Goal: Transaction & Acquisition: Subscribe to service/newsletter

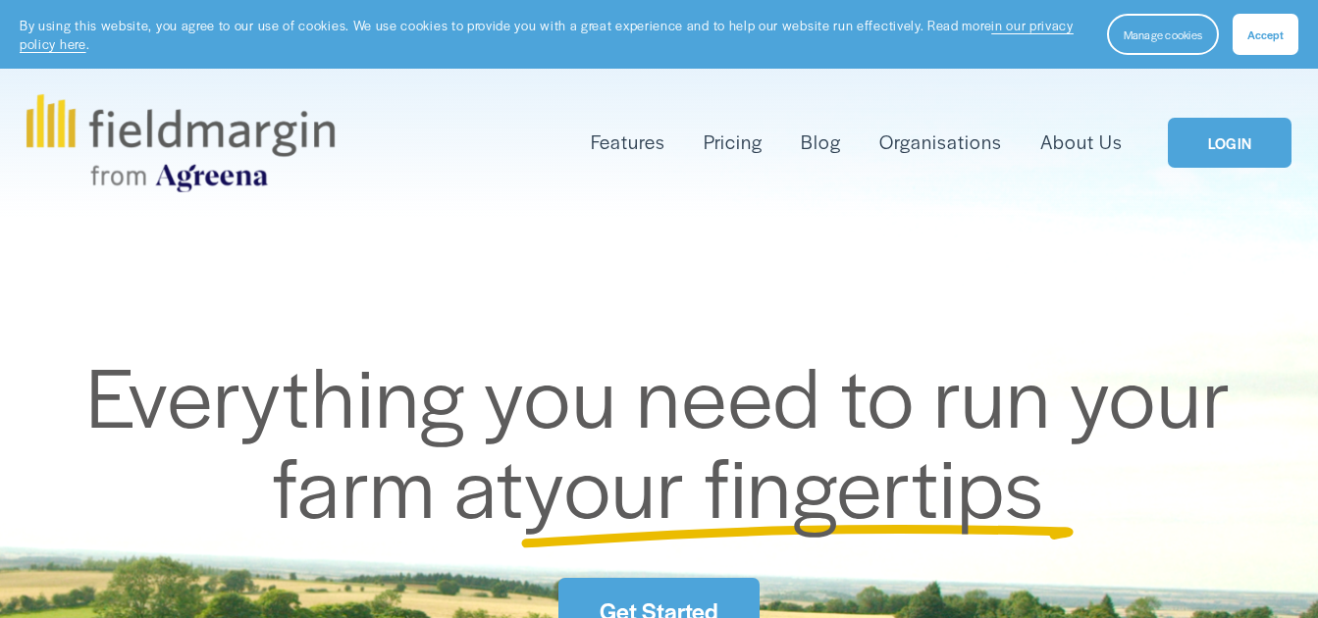
click at [1229, 145] on link "LOGIN" at bounding box center [1230, 143] width 124 height 50
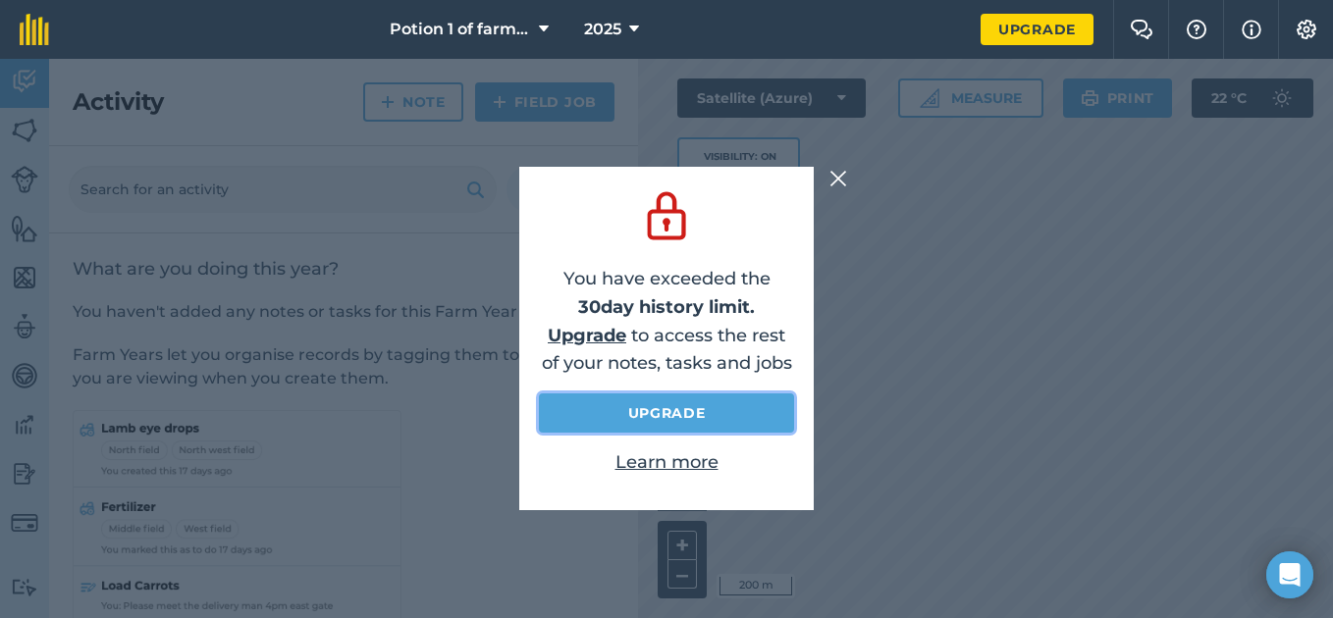
click at [642, 418] on link "Upgrade" at bounding box center [666, 413] width 255 height 39
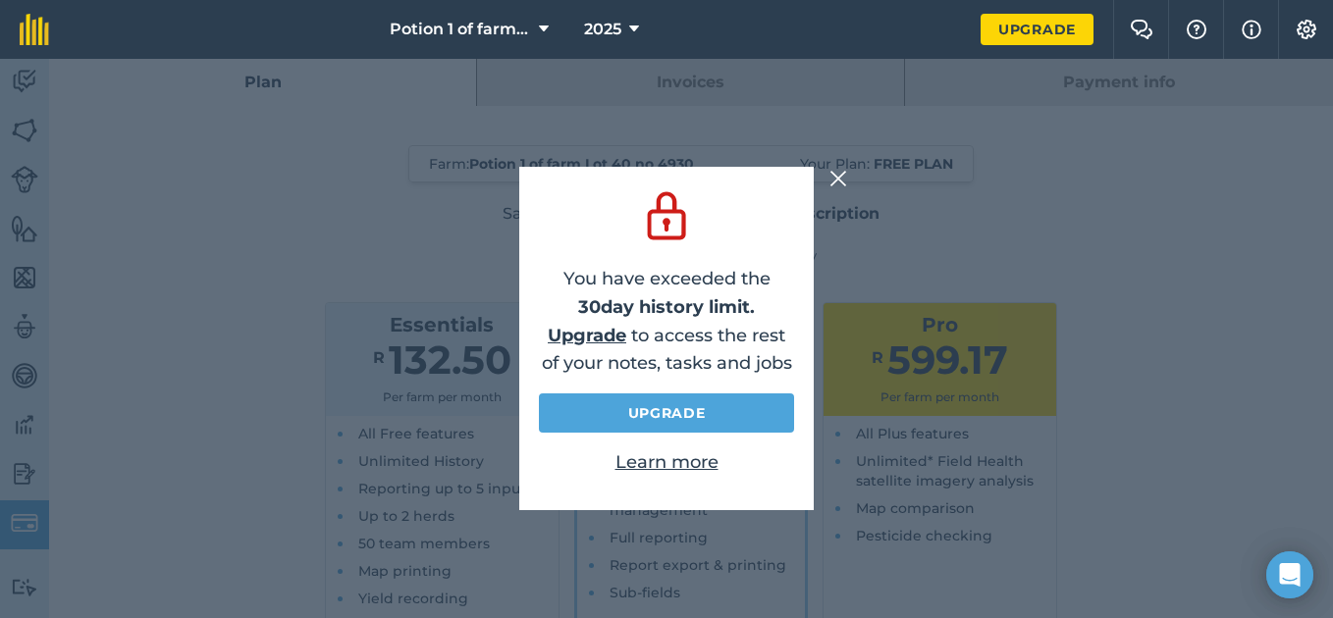
click at [837, 171] on img at bounding box center [838, 179] width 18 height 24
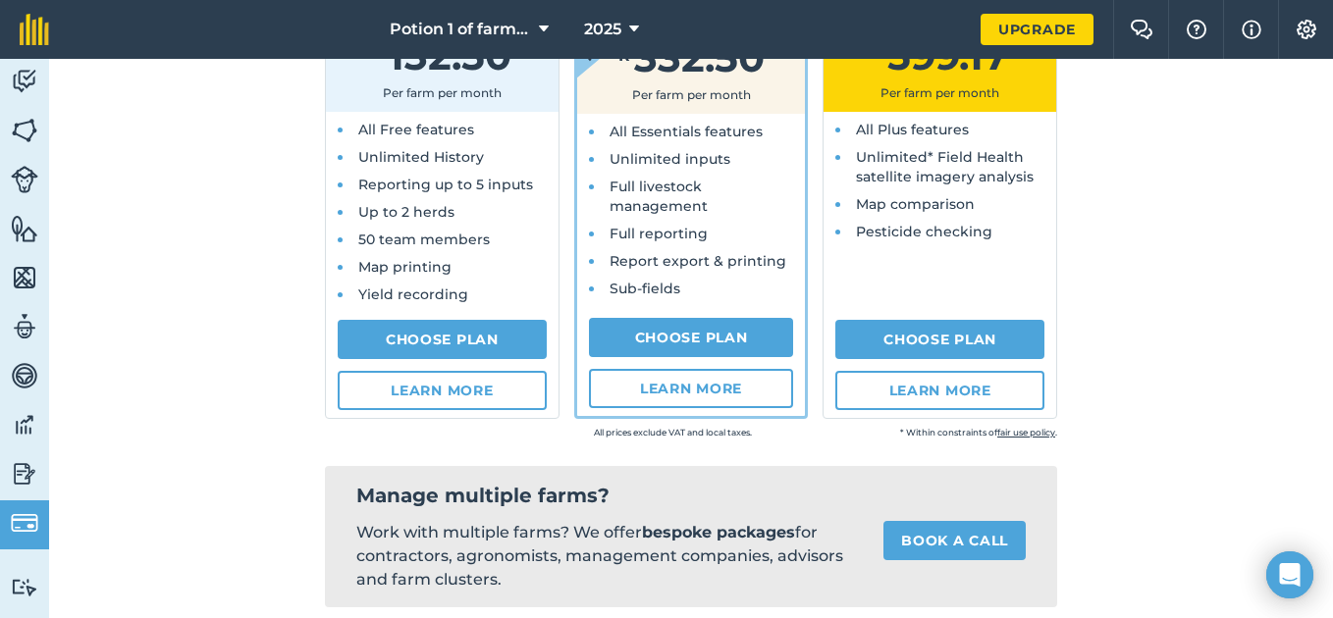
scroll to position [312, 0]
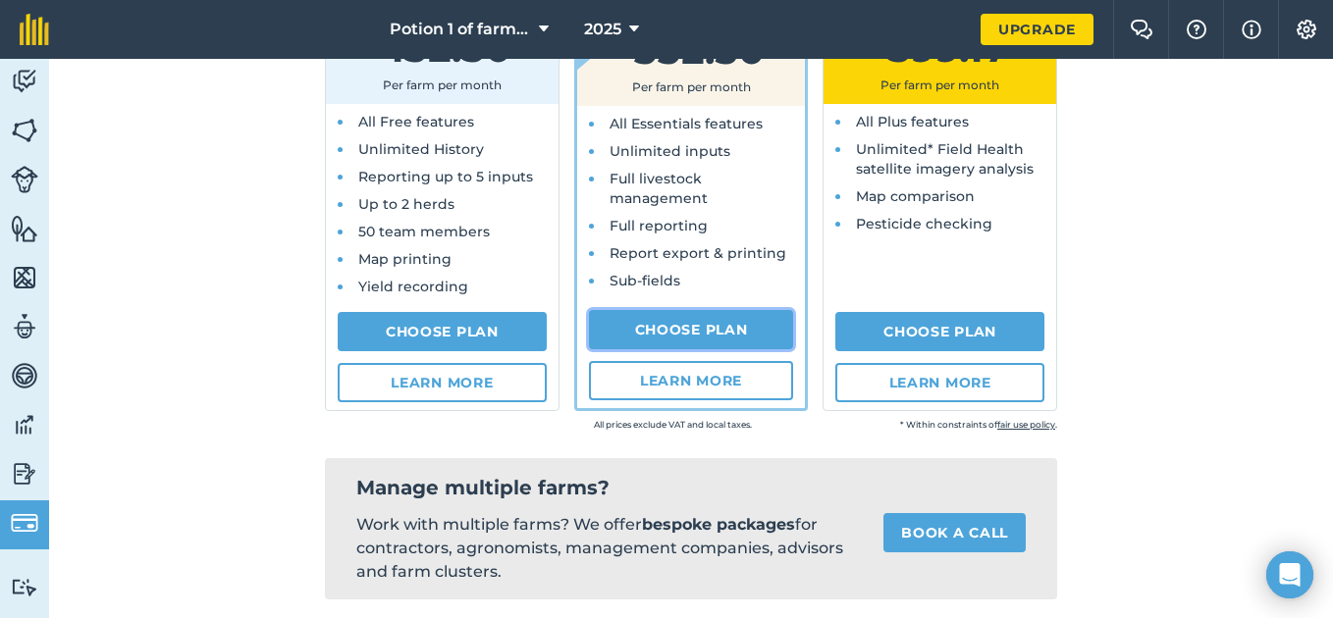
click at [721, 338] on link "Choose Plan" at bounding box center [691, 329] width 205 height 39
select select "9220acf7-288c-4cbd-b74c-53c24f79aa56"
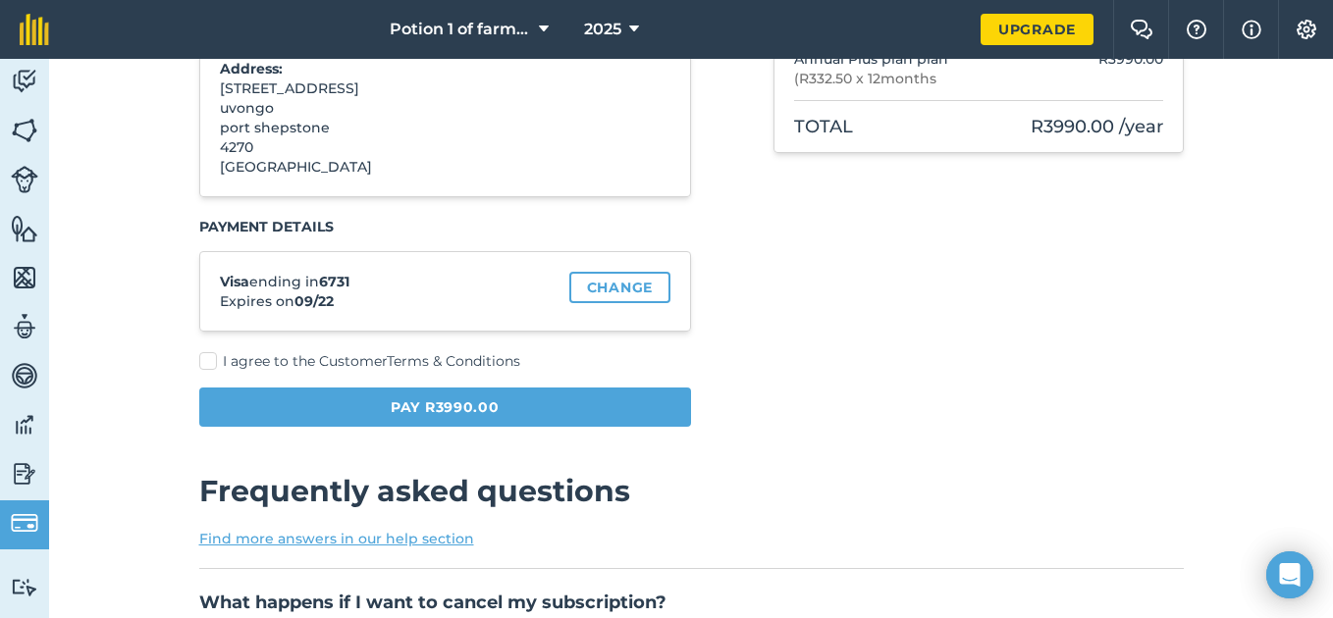
drag, startPoint x: 378, startPoint y: 225, endPoint x: 404, endPoint y: 209, distance: 30.8
click at [404, 209] on div "Your plan Essentials plan Plus plan Pro plan Bill Monthly Bill Annually You sav…" at bounding box center [445, 130] width 493 height 594
drag, startPoint x: 433, startPoint y: 146, endPoint x: 596, endPoint y: 161, distance: 163.6
click at [568, 164] on div "[PERSON_NAME] [EMAIL_ADDRESS][DOMAIN_NAME] Address: [STREET_ADDRESS] Change" at bounding box center [445, 86] width 493 height 222
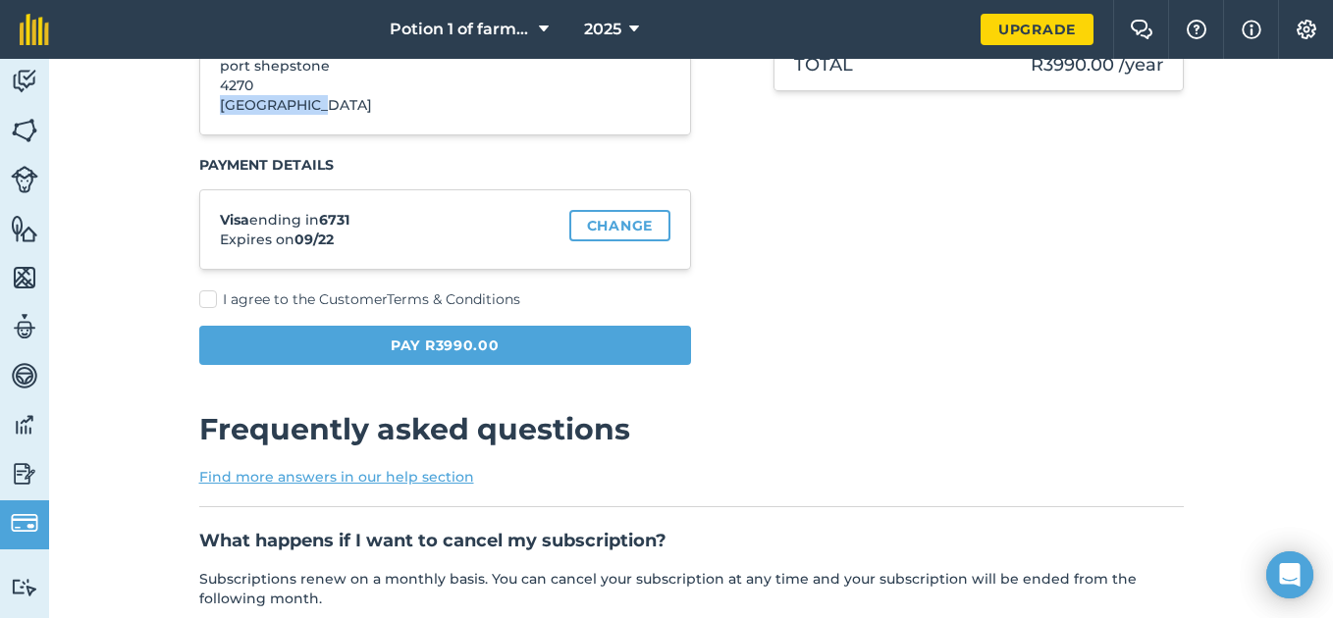
scroll to position [377, 0]
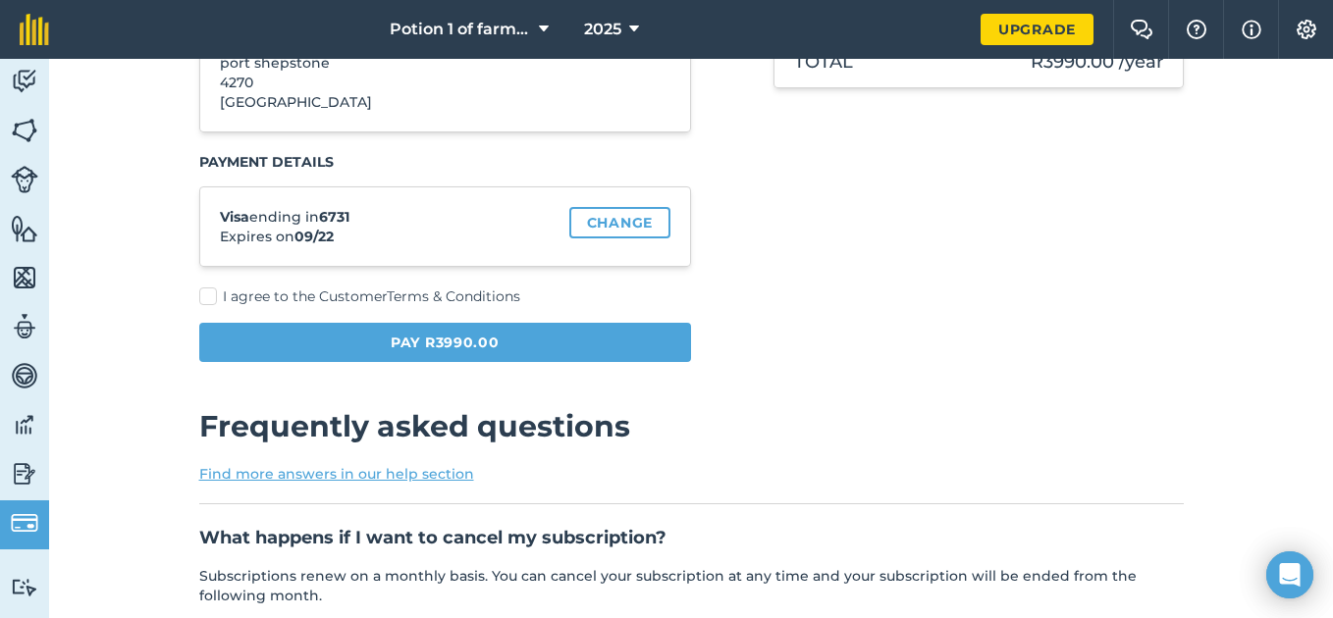
click at [204, 297] on label "I agree to the Customer Terms & Conditions" at bounding box center [445, 297] width 493 height 21
checkbox input "true"
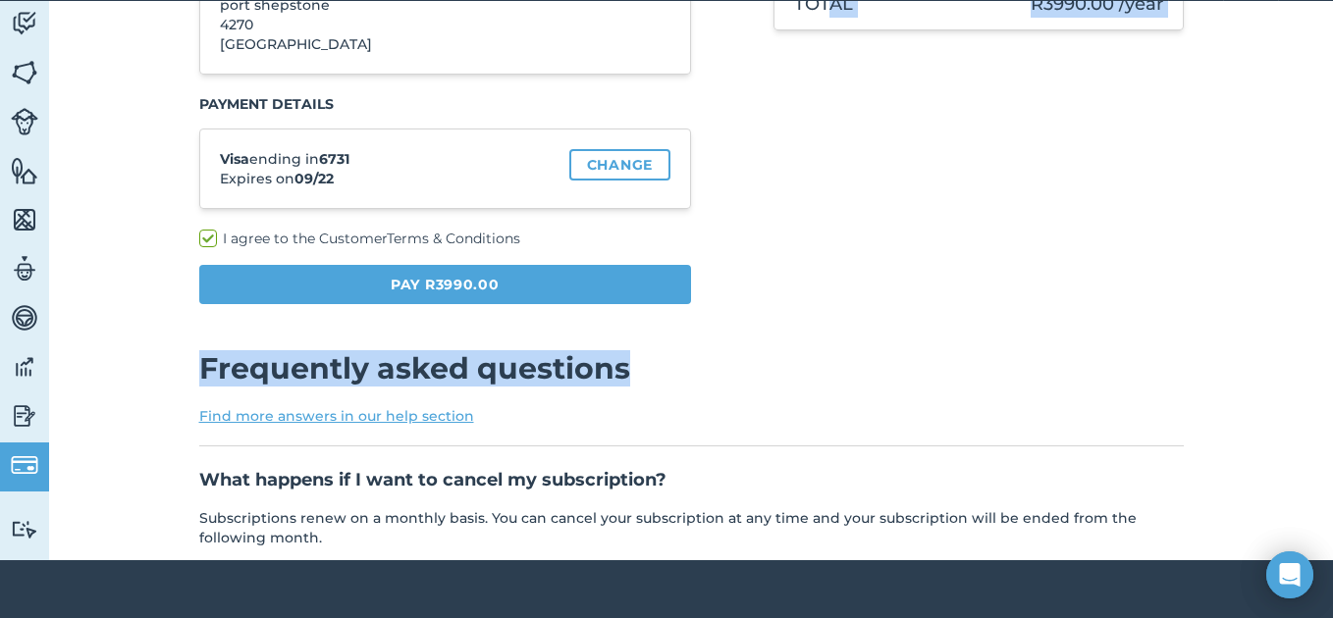
drag, startPoint x: 818, startPoint y: 215, endPoint x: 758, endPoint y: 426, distance: 219.6
click at [758, 426] on form "Your plan Essentials plan Plus plan Pro plan Bill Monthly Bill Annually You sav…" at bounding box center [691, 443] width 1000 height 1544
drag, startPoint x: 758, startPoint y: 426, endPoint x: 1131, endPoint y: 261, distance: 407.7
click at [1131, 261] on div "Summary Plus plan features Unlimited inputs, unlimited herds, full reporting, r…" at bounding box center [978, 15] width 410 height 609
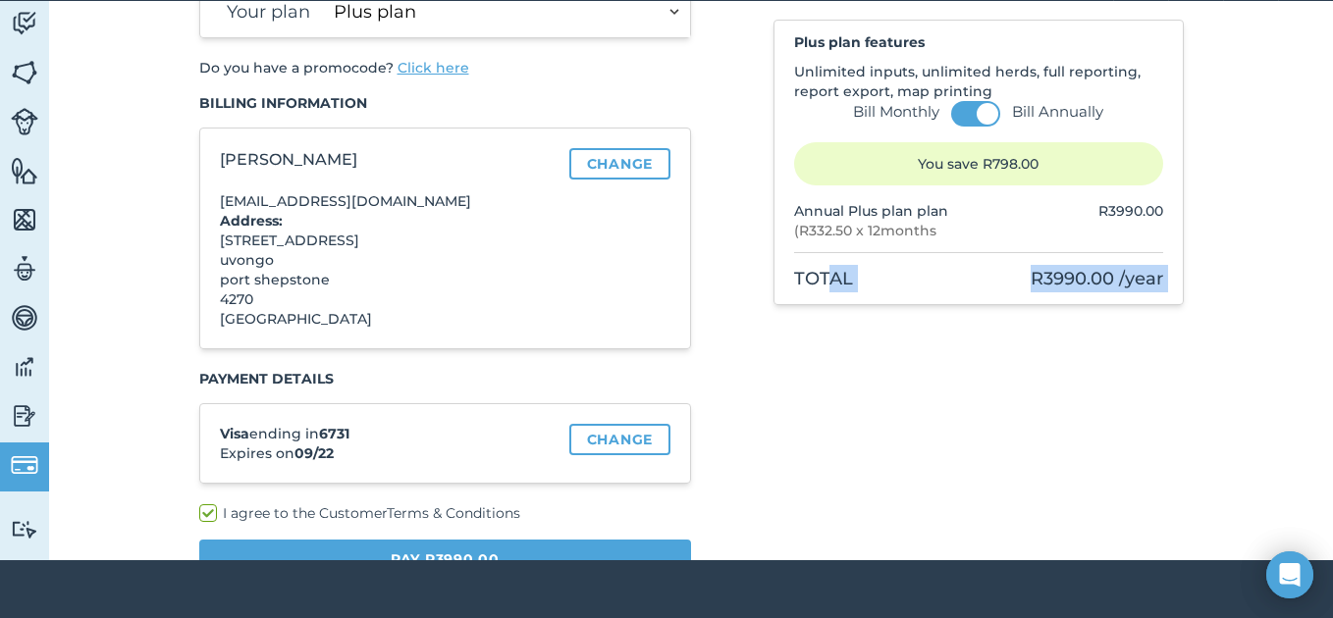
scroll to position [63, 0]
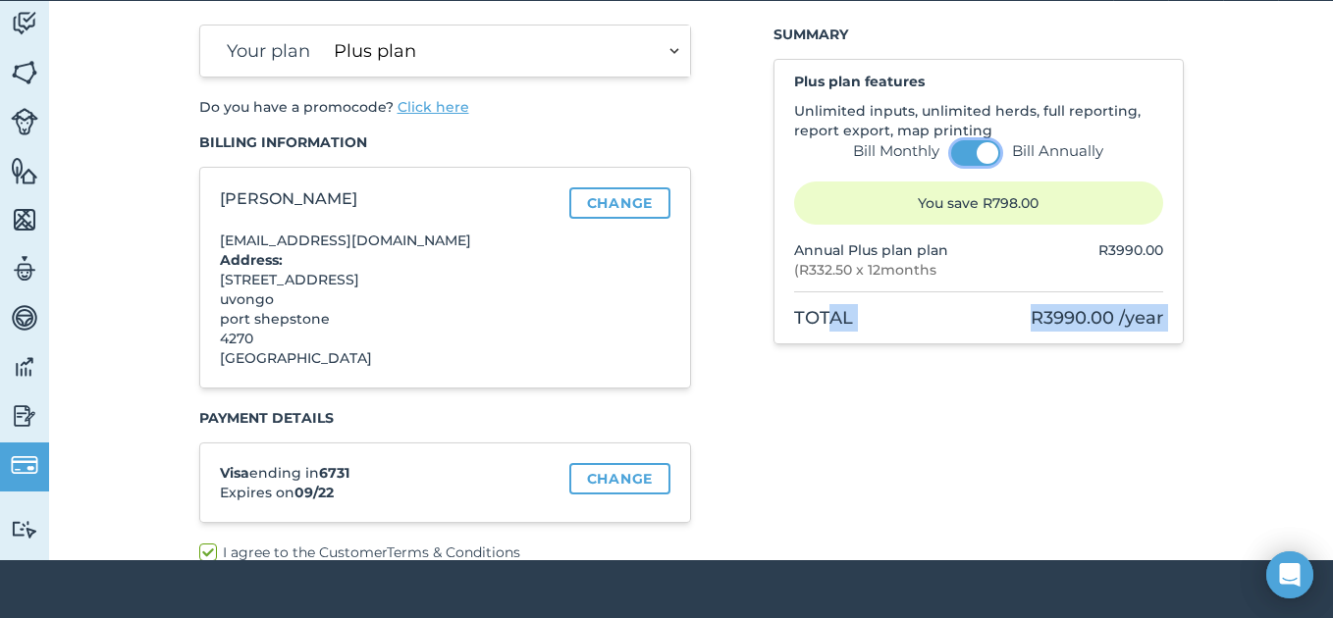
click at [976, 147] on span at bounding box center [987, 153] width 22 height 22
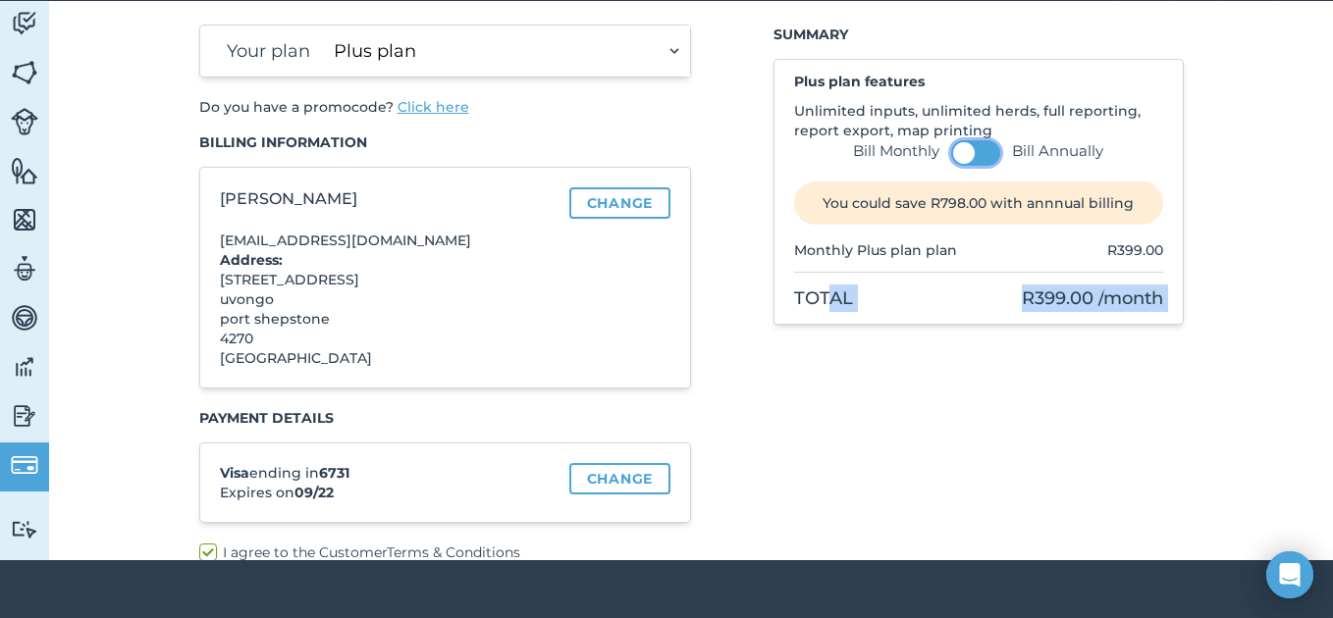
click at [959, 148] on span at bounding box center [964, 153] width 22 height 22
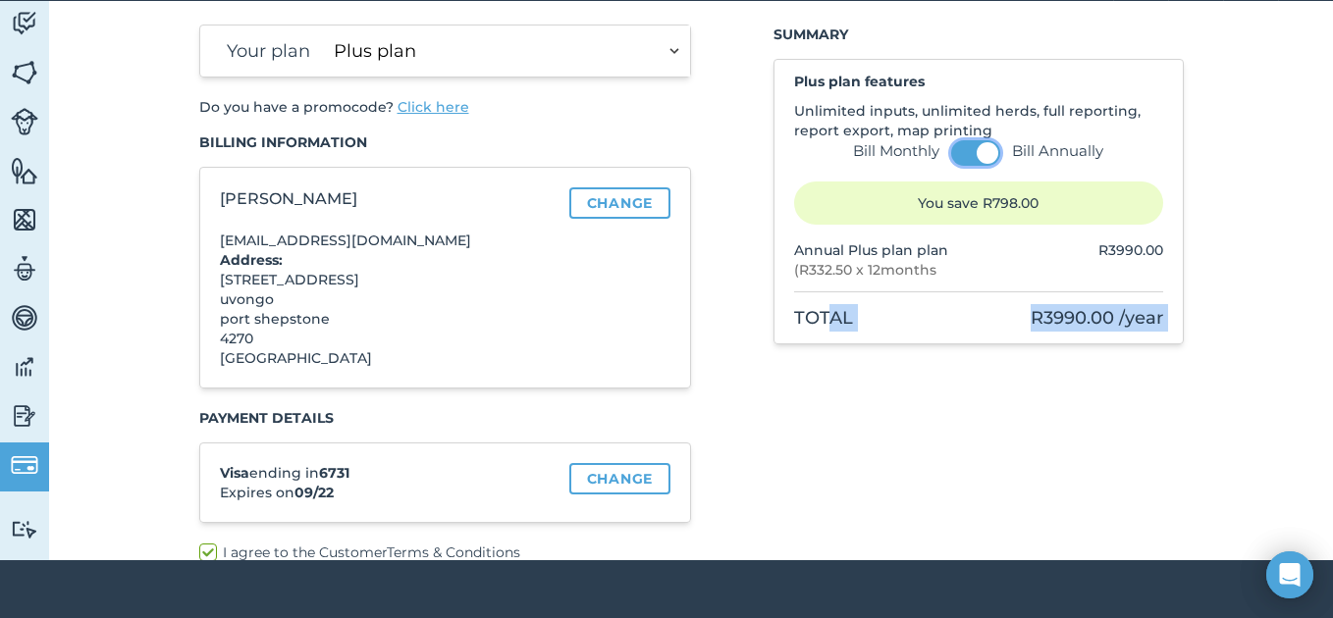
click at [970, 148] on button at bounding box center [975, 153] width 49 height 26
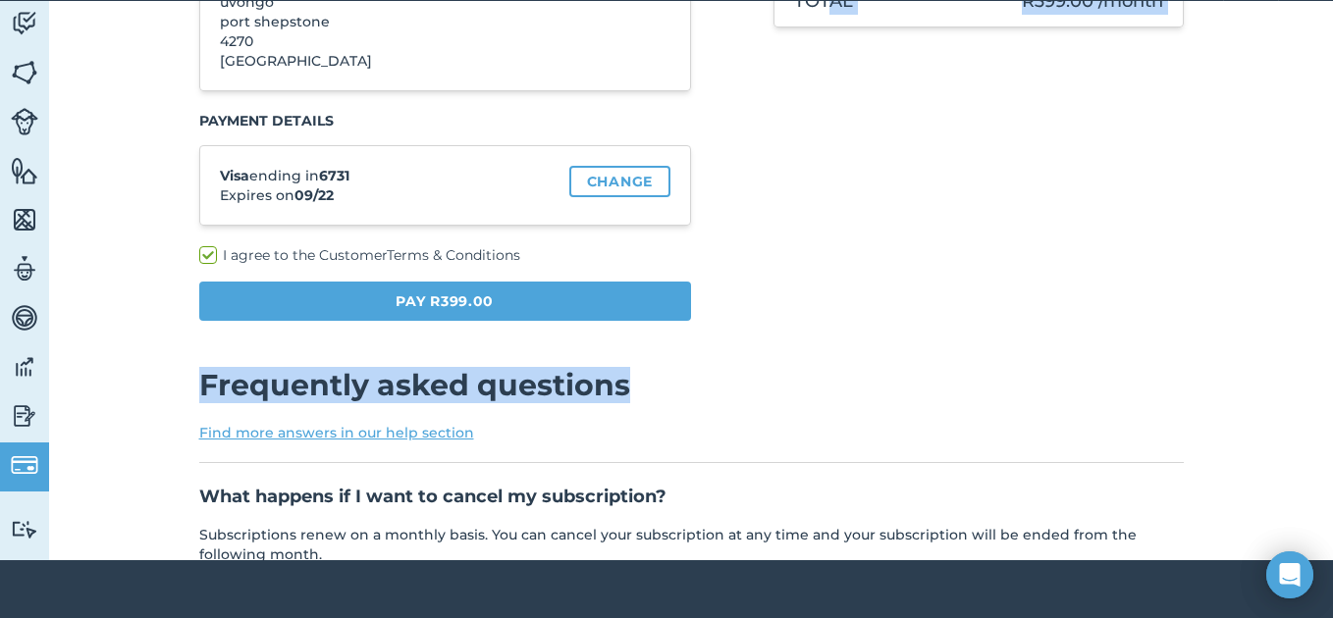
scroll to position [366, 0]
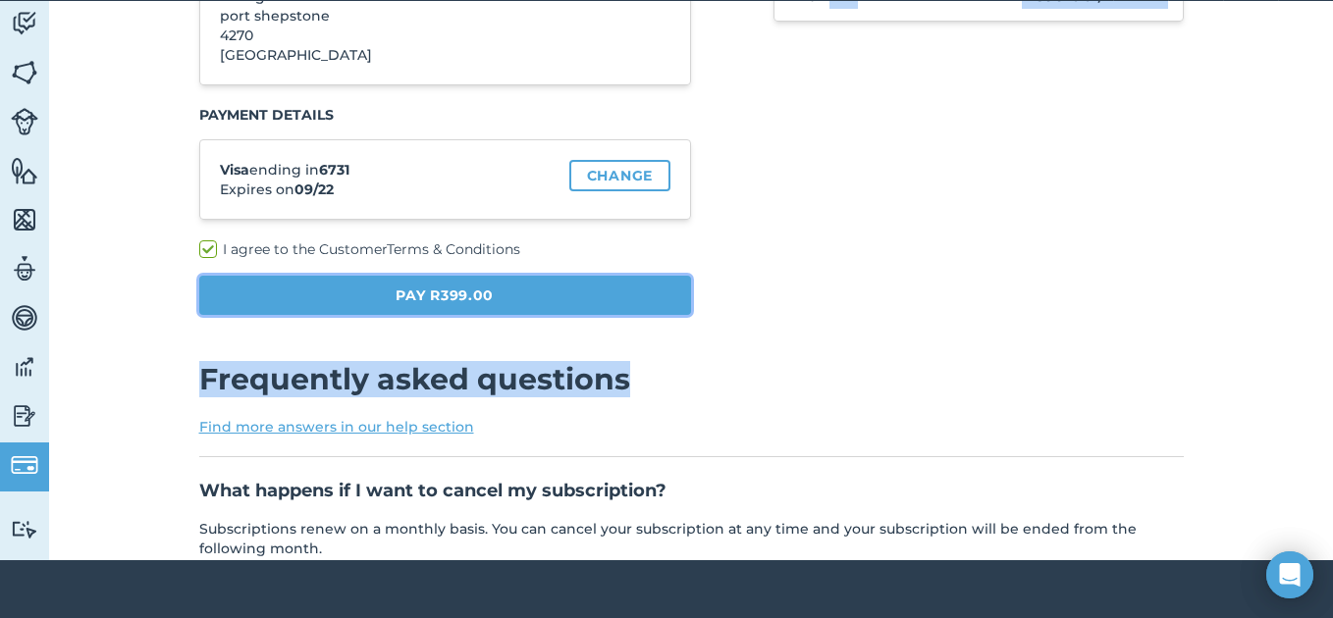
click at [496, 296] on button "Pay R399.00" at bounding box center [445, 295] width 493 height 39
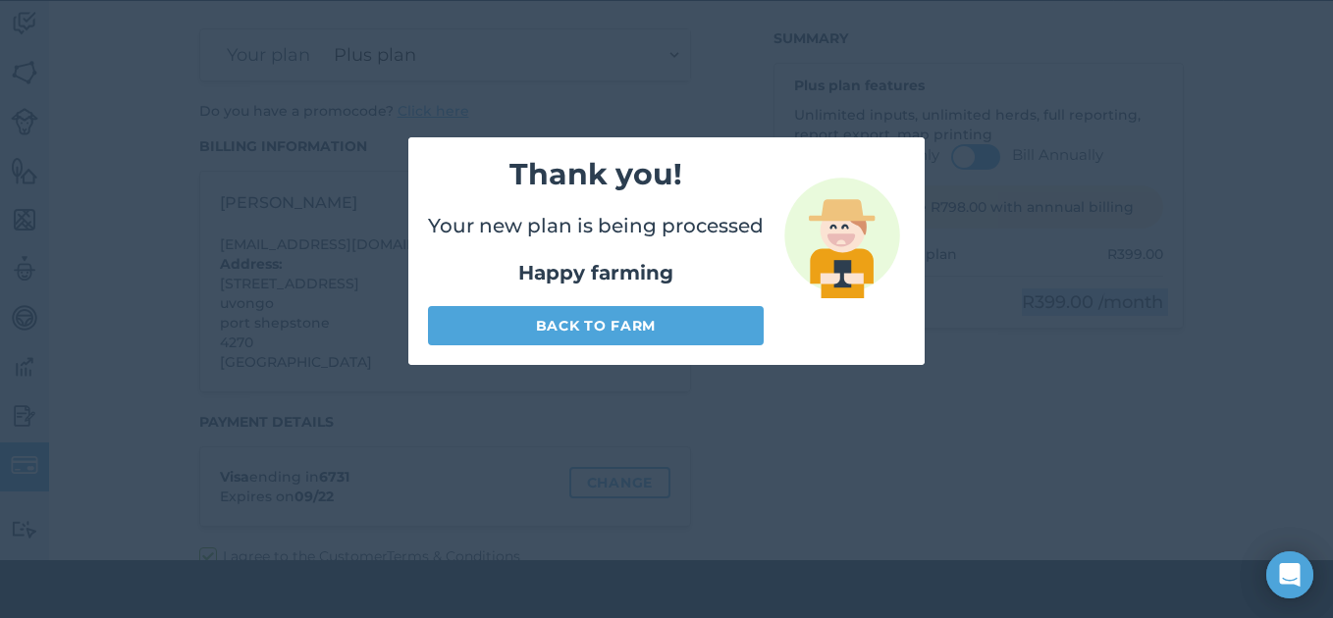
scroll to position [59, 0]
click at [596, 322] on link "Back to farm" at bounding box center [596, 325] width 336 height 39
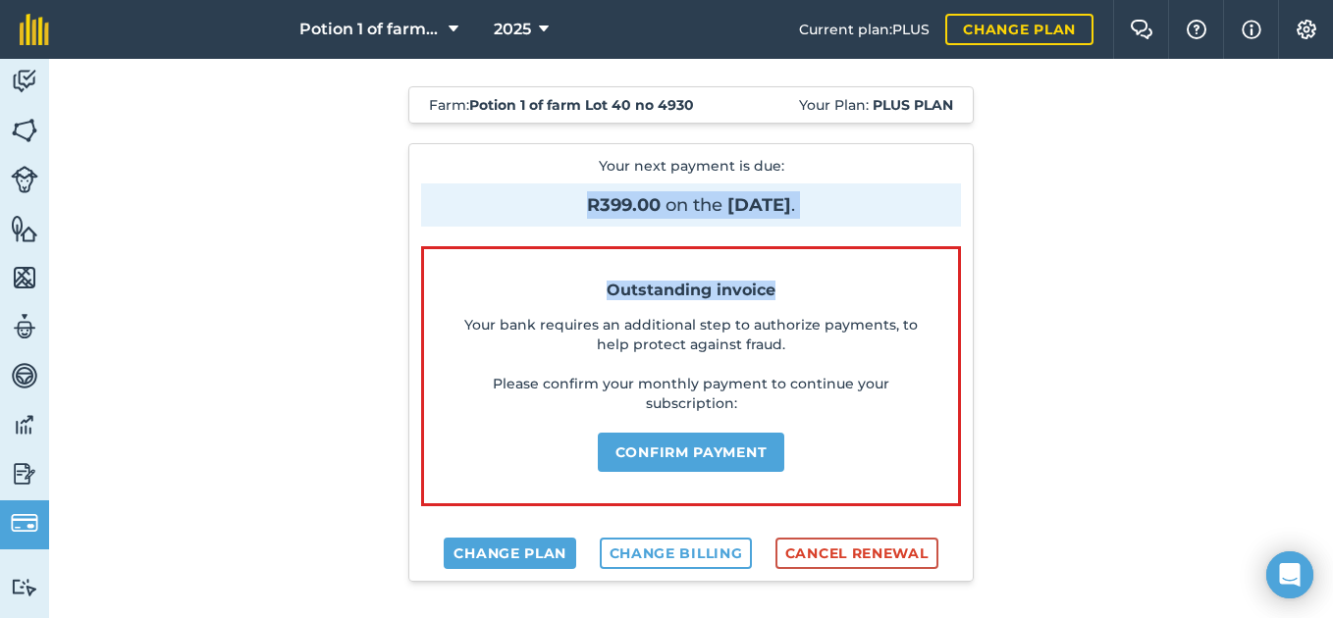
drag, startPoint x: 853, startPoint y: 171, endPoint x: 880, endPoint y: 266, distance: 99.1
click at [875, 273] on div "Your next payment is due : R399.00 on the [DATE] . Outstanding invoice Your ban…" at bounding box center [690, 362] width 565 height 439
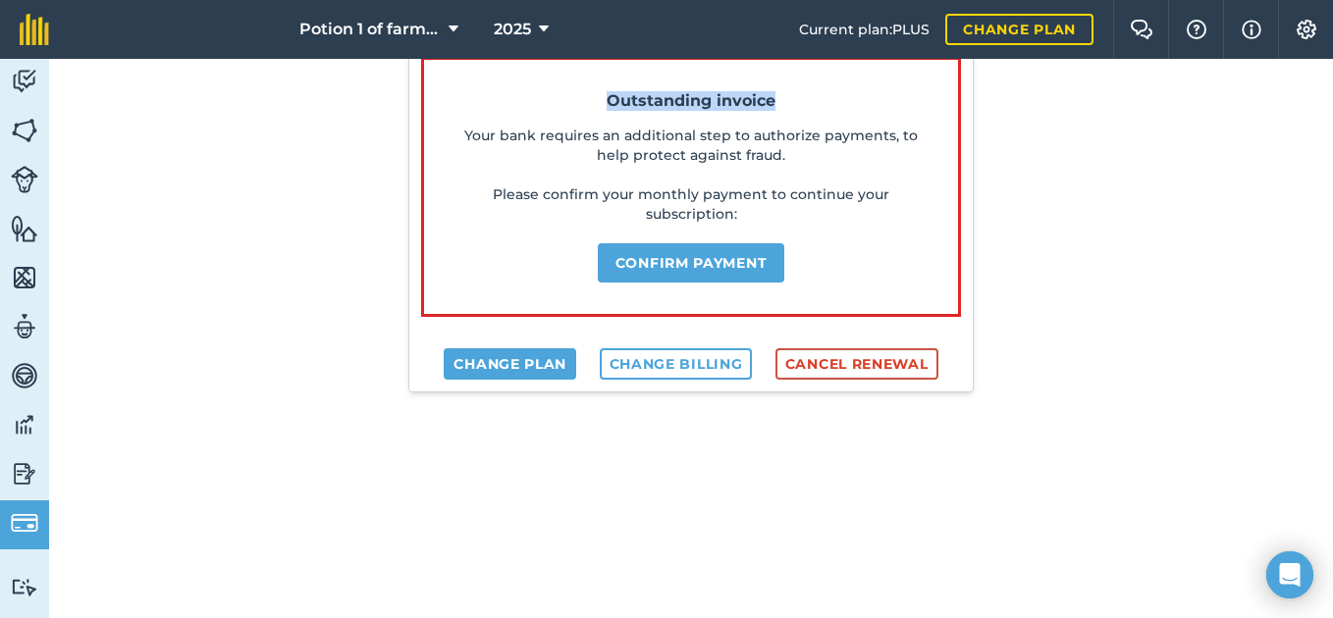
scroll to position [248, 0]
click at [701, 264] on button "Confirm payment" at bounding box center [691, 262] width 187 height 39
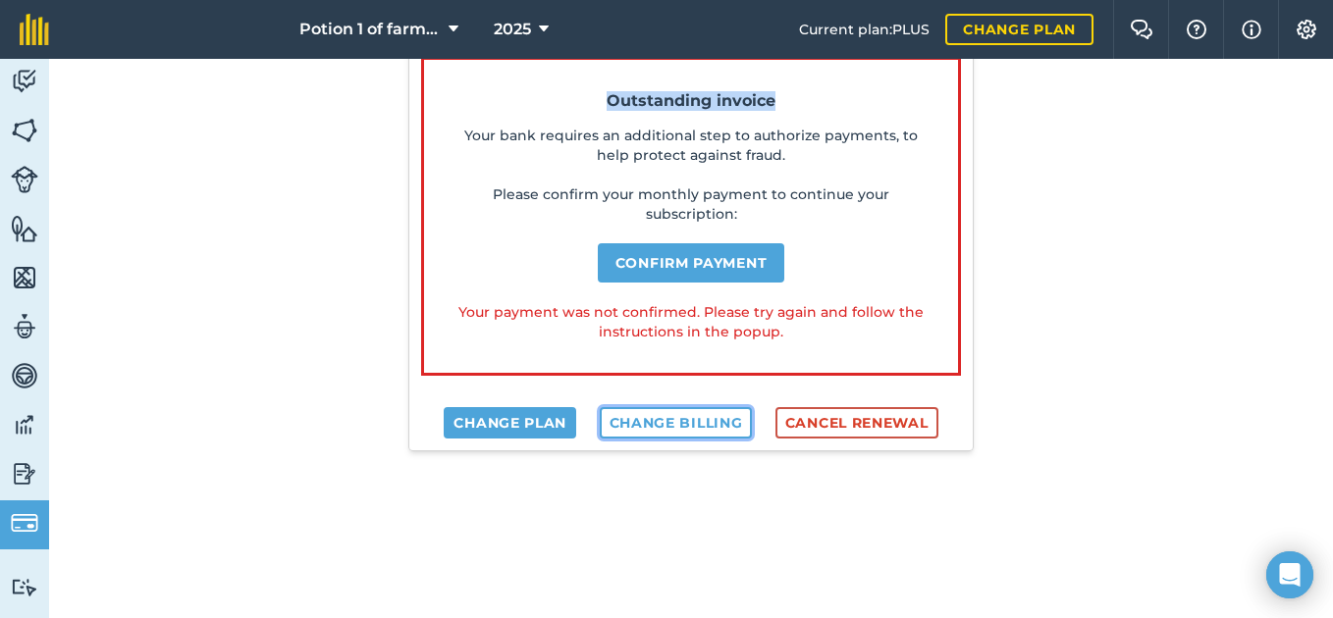
click at [673, 422] on link "Change billing" at bounding box center [676, 422] width 153 height 31
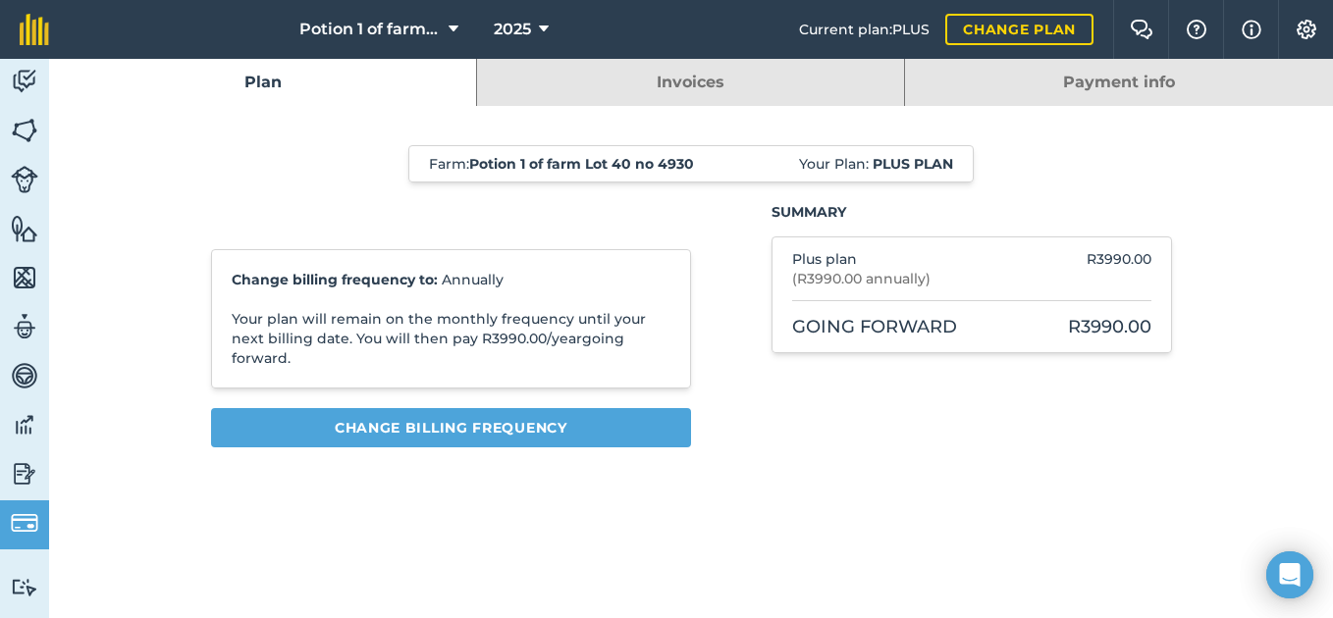
click at [744, 80] on link "Invoices" at bounding box center [690, 82] width 427 height 47
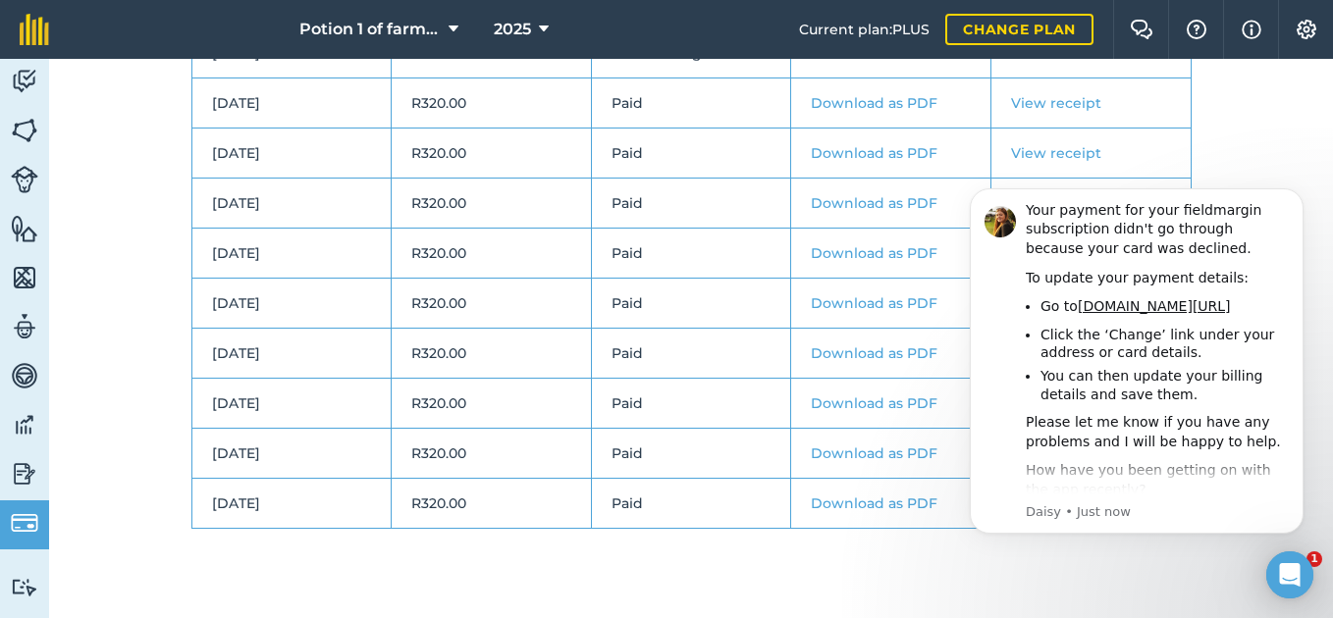
scroll to position [334, 0]
click at [1297, 190] on icon "Dismiss notification" at bounding box center [1297, 193] width 11 height 11
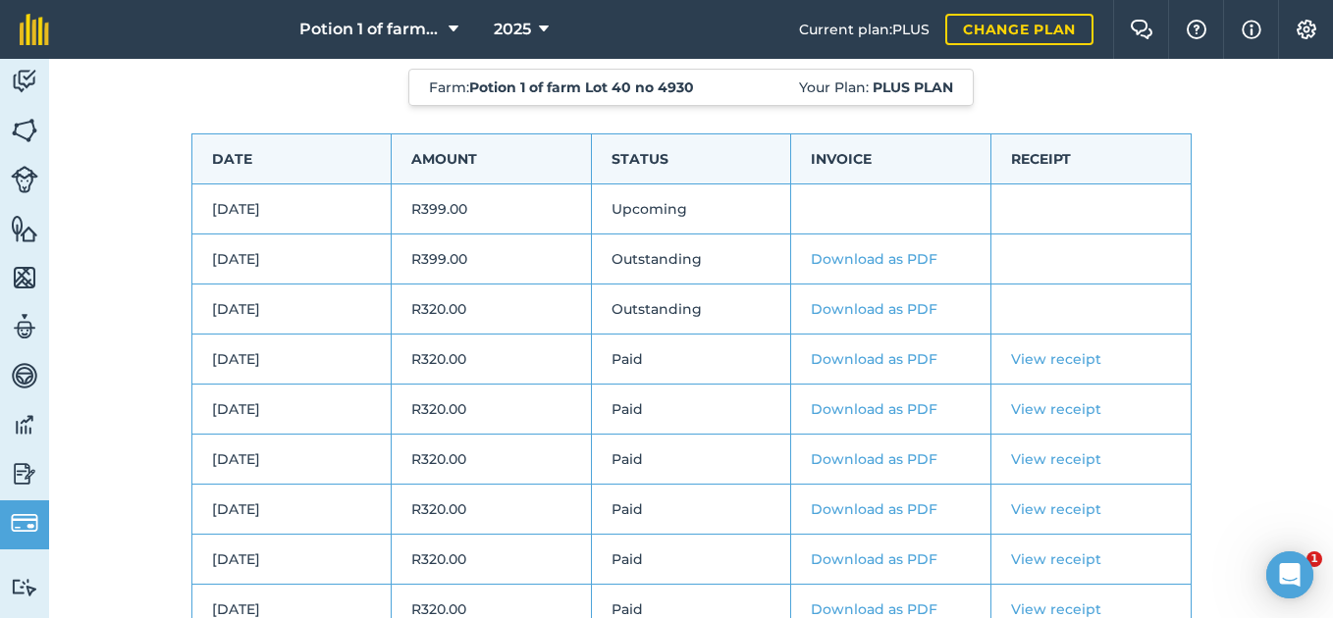
scroll to position [0, 0]
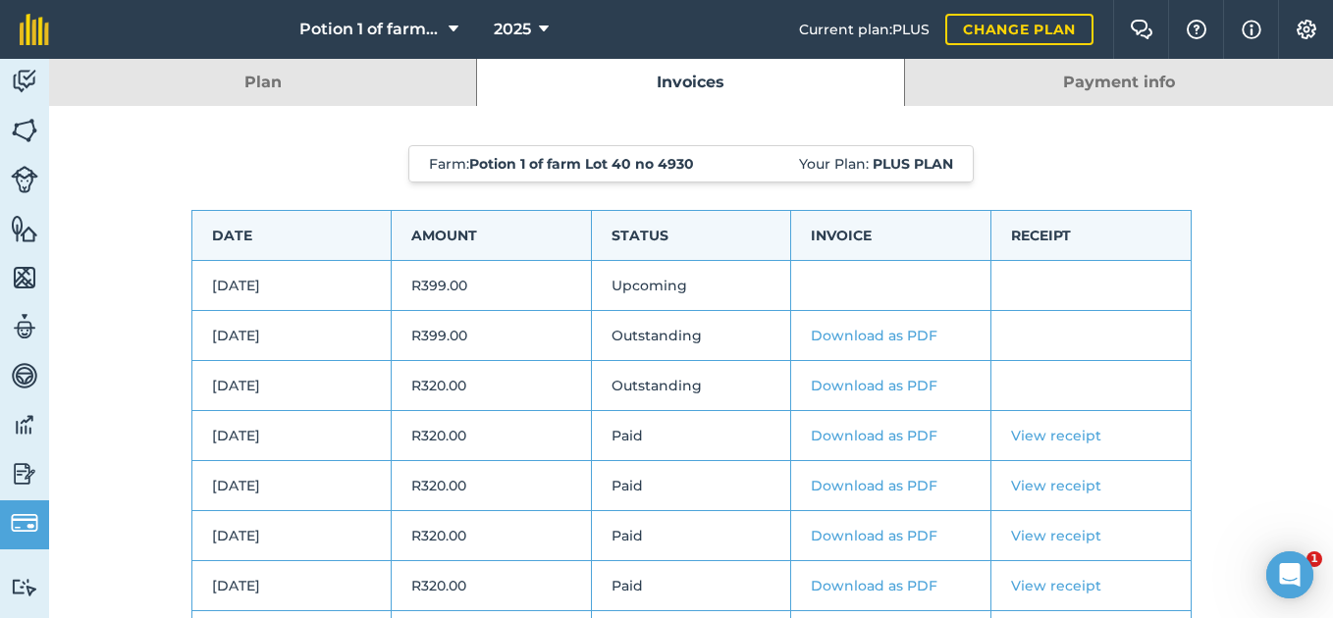
click at [1122, 83] on link "Payment info" at bounding box center [1119, 82] width 428 height 47
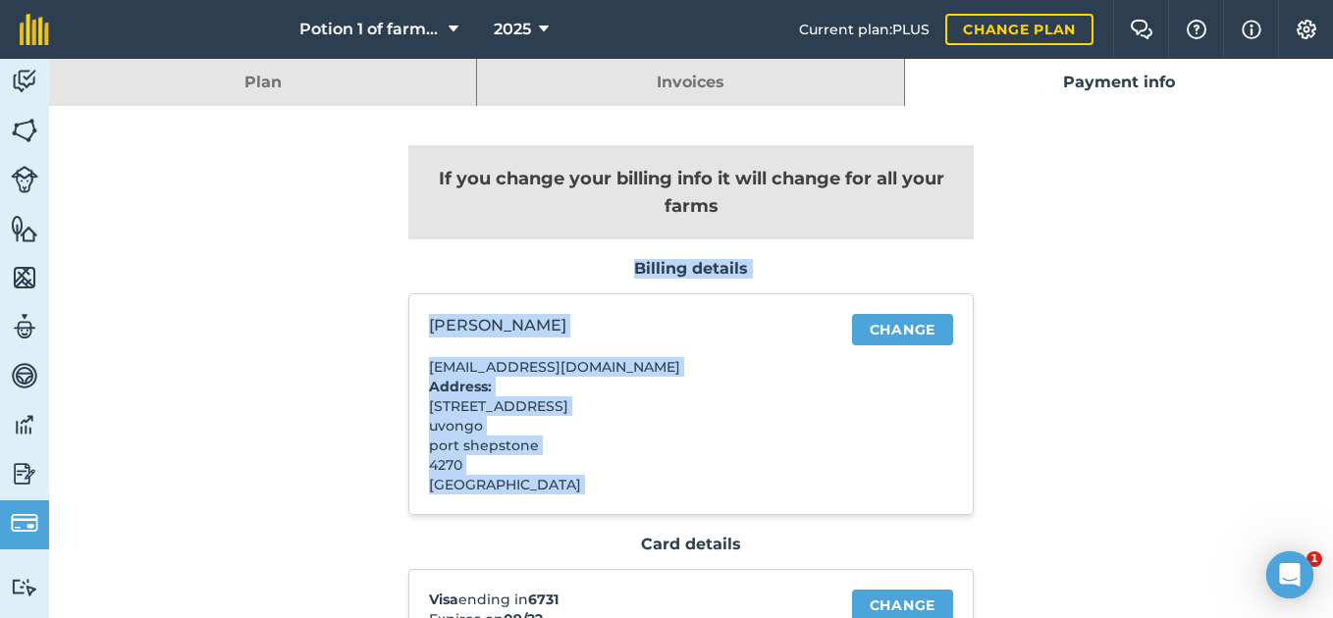
drag, startPoint x: 1093, startPoint y: 266, endPoint x: 1093, endPoint y: 220, distance: 46.1
click at [1094, 220] on div "If you change your billing info it will change for all your farms Billing detai…" at bounding box center [691, 407] width 1059 height 603
click at [1066, 461] on div "If you change your billing info it will change for all your farms Billing detai…" at bounding box center [691, 407] width 1059 height 603
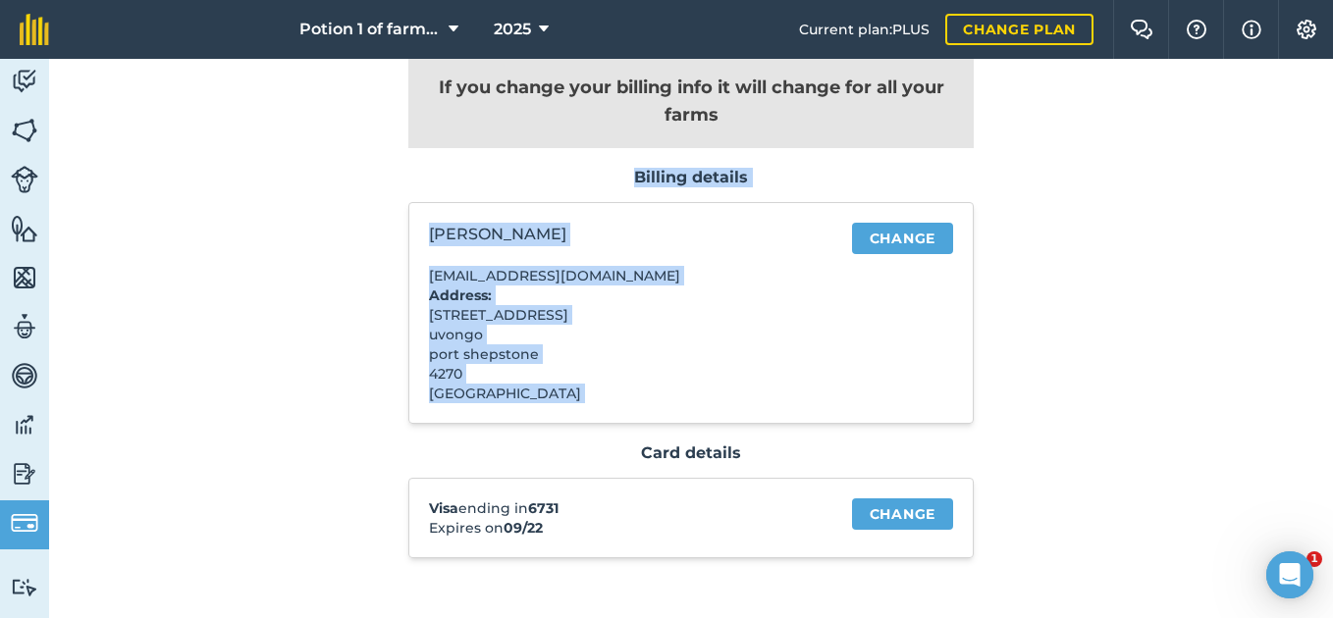
scroll to position [120, 0]
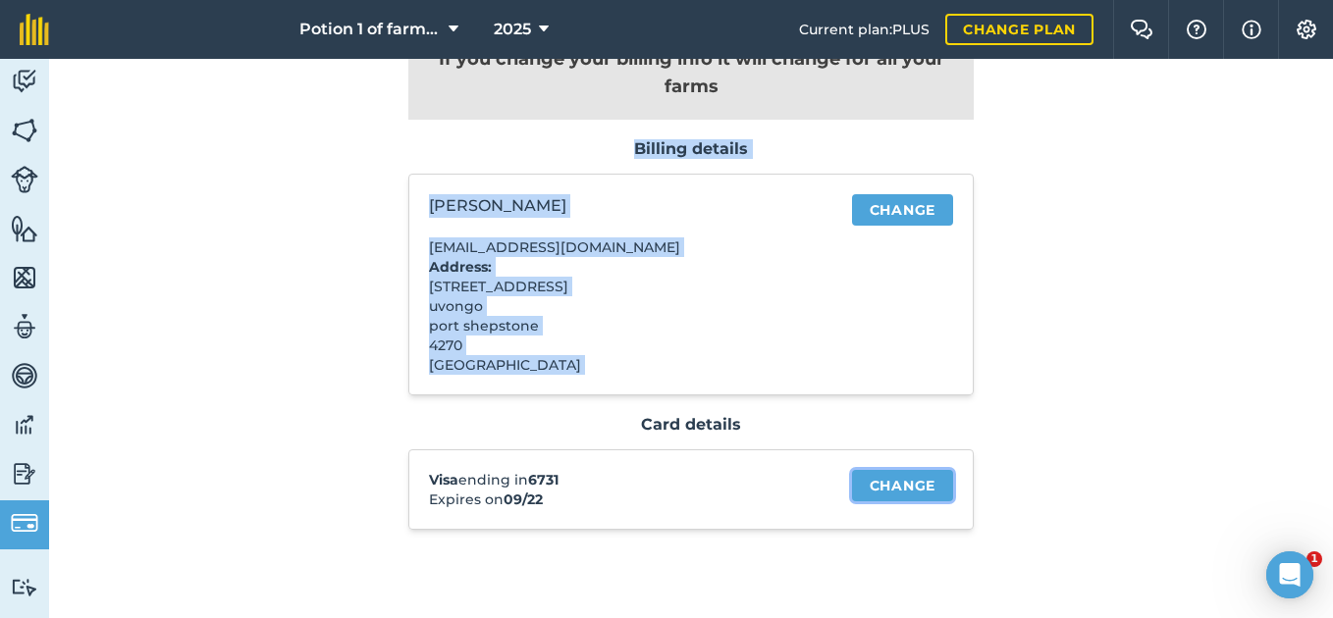
click at [872, 484] on link "Change" at bounding box center [902, 485] width 101 height 31
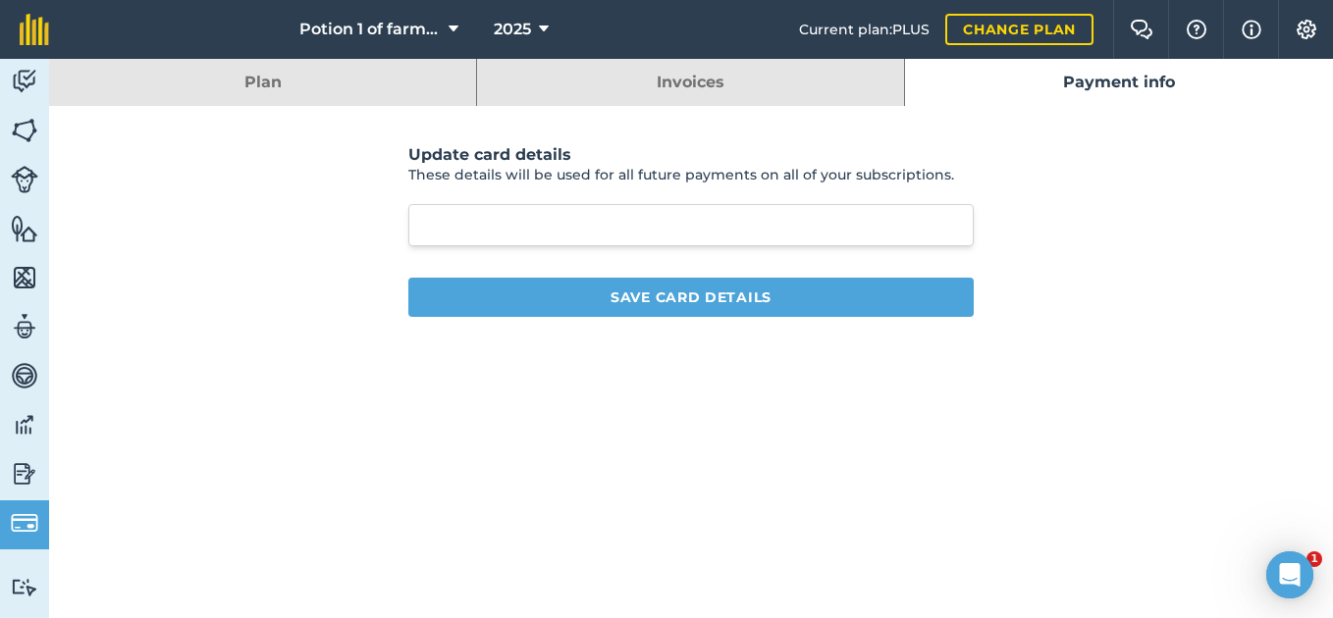
click at [1009, 184] on div "Update card details These details will be used for all future payments on all o…" at bounding box center [691, 231] width 1059 height 250
